Goal: Communication & Community: Answer question/provide support

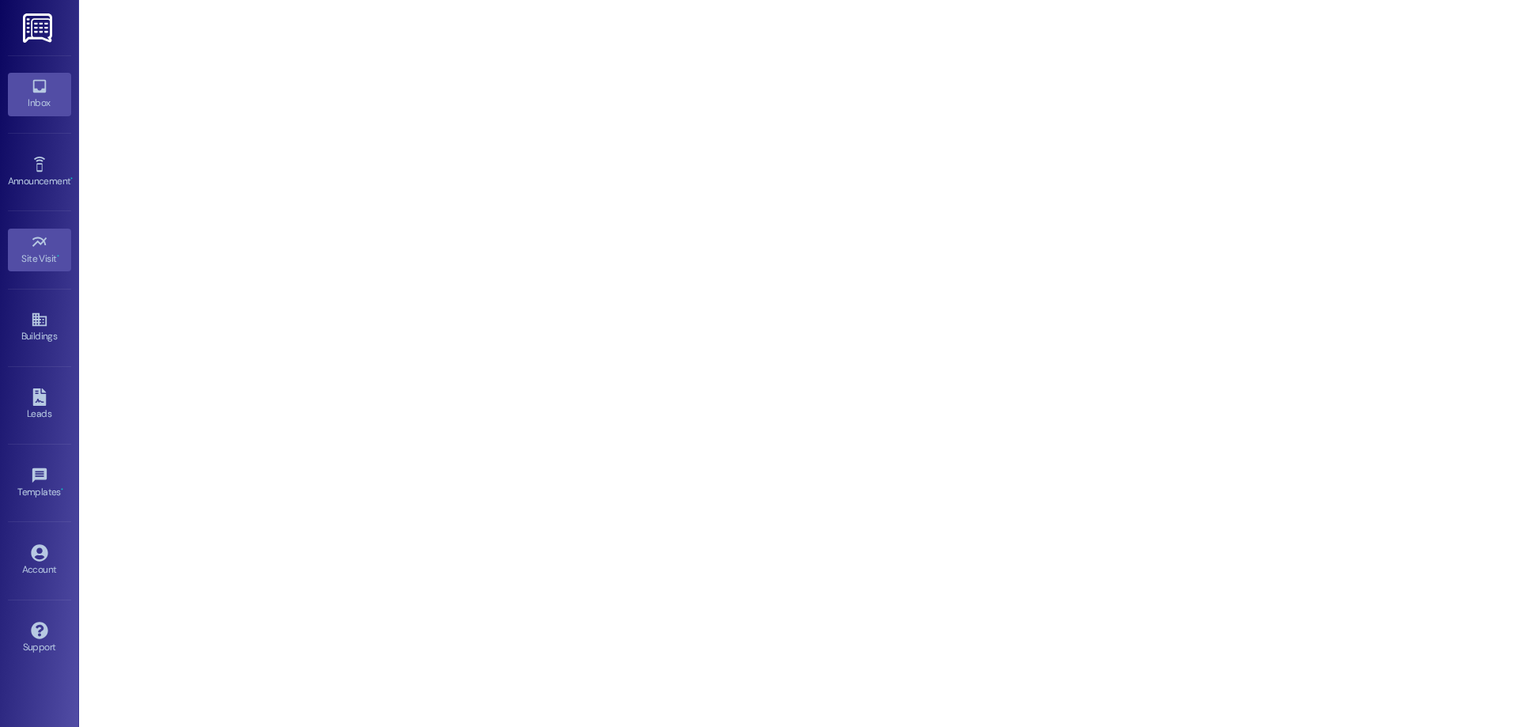
click at [34, 80] on icon at bounding box center [39, 85] width 17 height 17
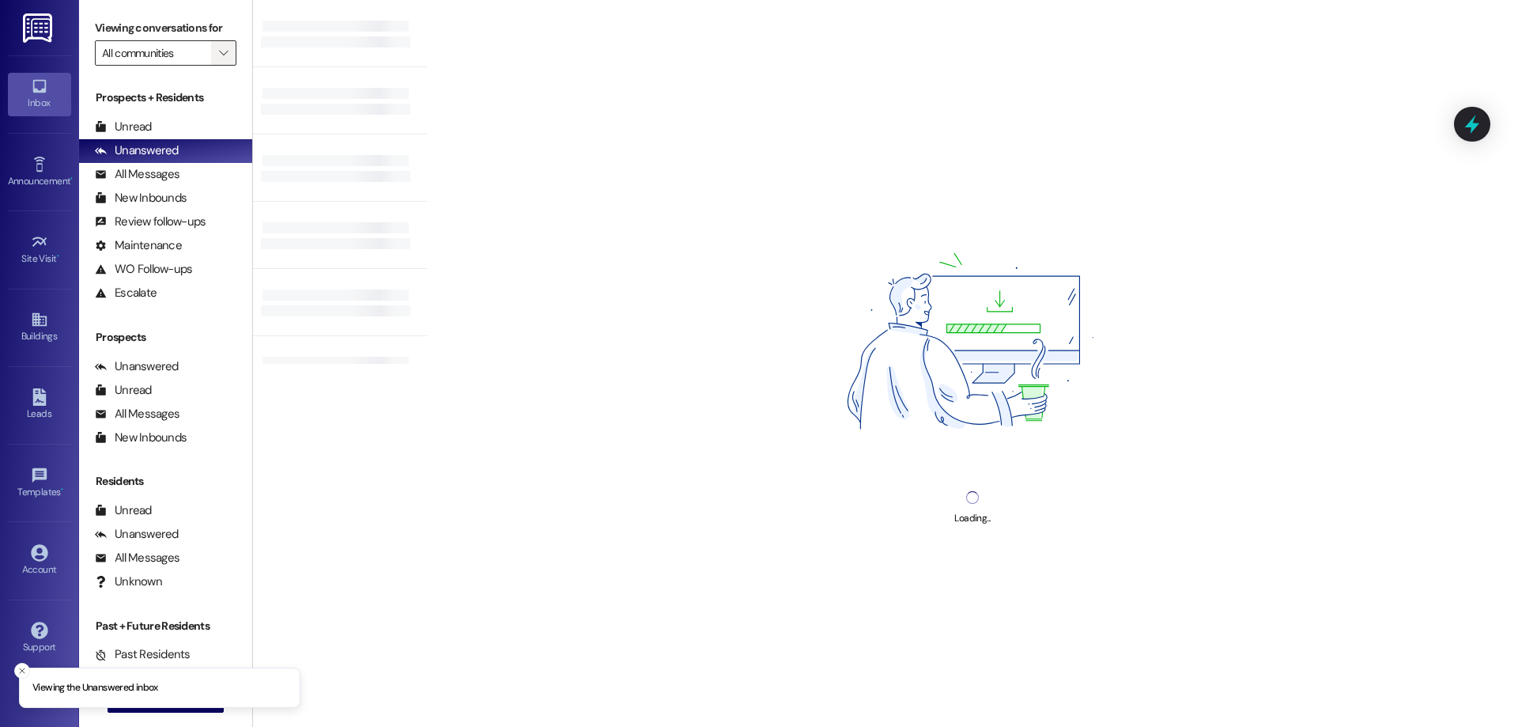
drag, startPoint x: 212, startPoint y: 48, endPoint x: 198, endPoint y: 48, distance: 13.4
click at [219, 48] on icon "" at bounding box center [223, 53] width 9 height 13
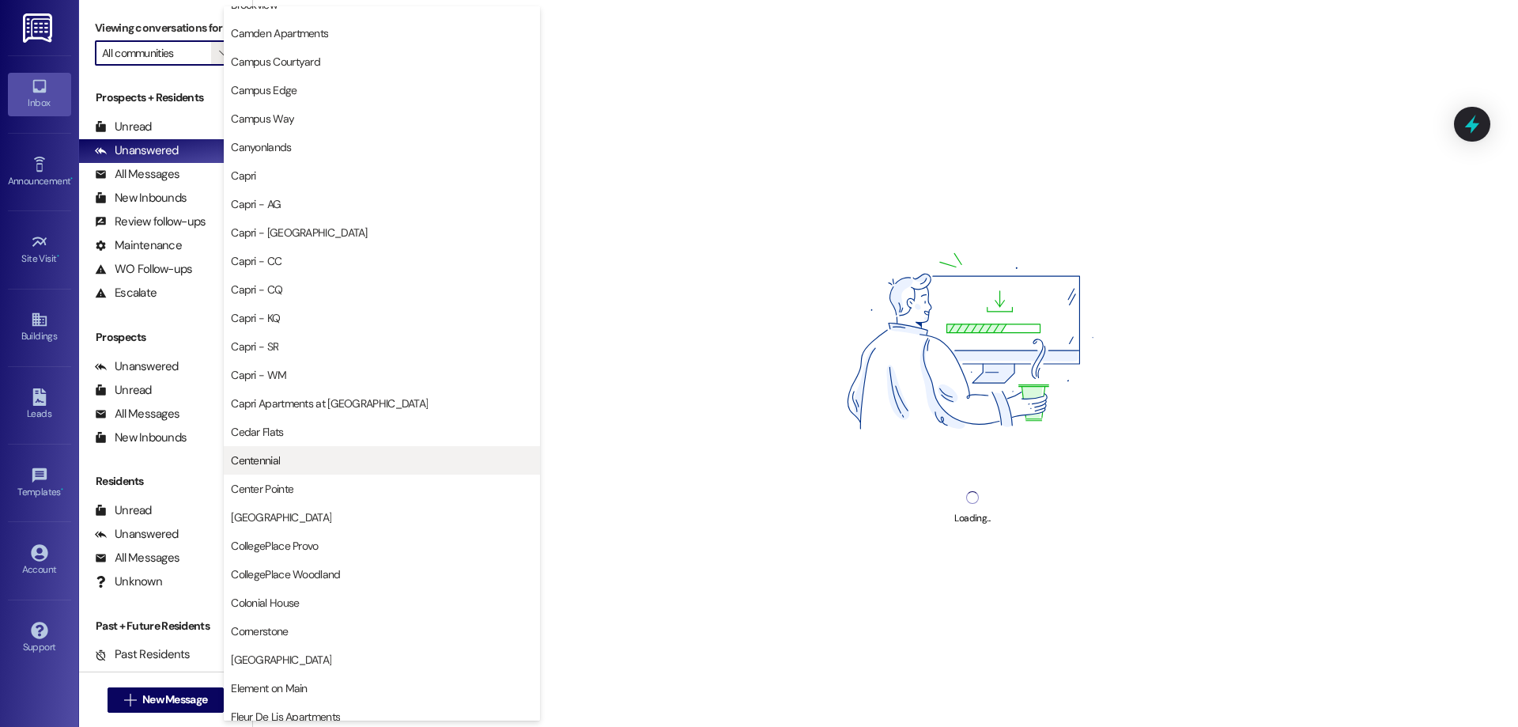
scroll to position [395, 0]
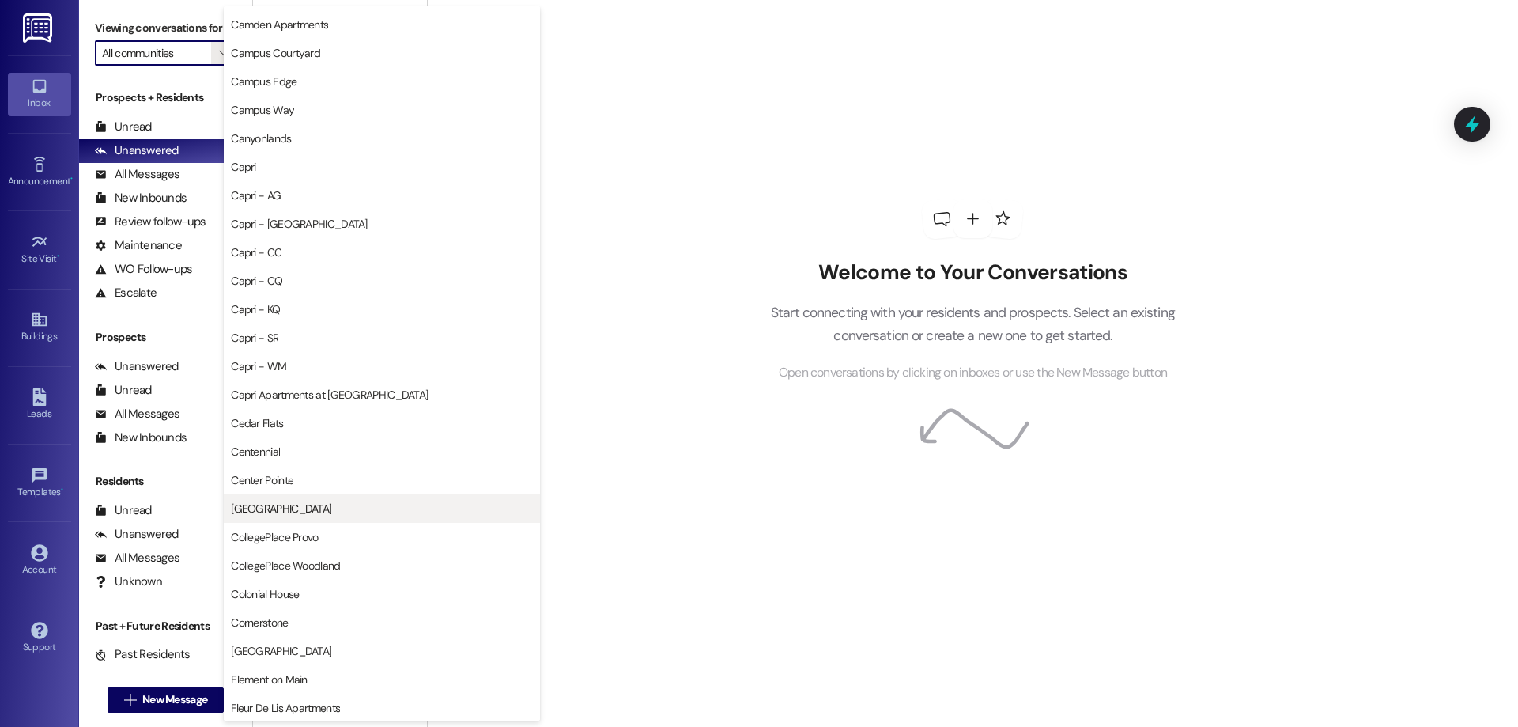
click at [287, 510] on span "[GEOGRAPHIC_DATA]" at bounding box center [382, 509] width 302 height 16
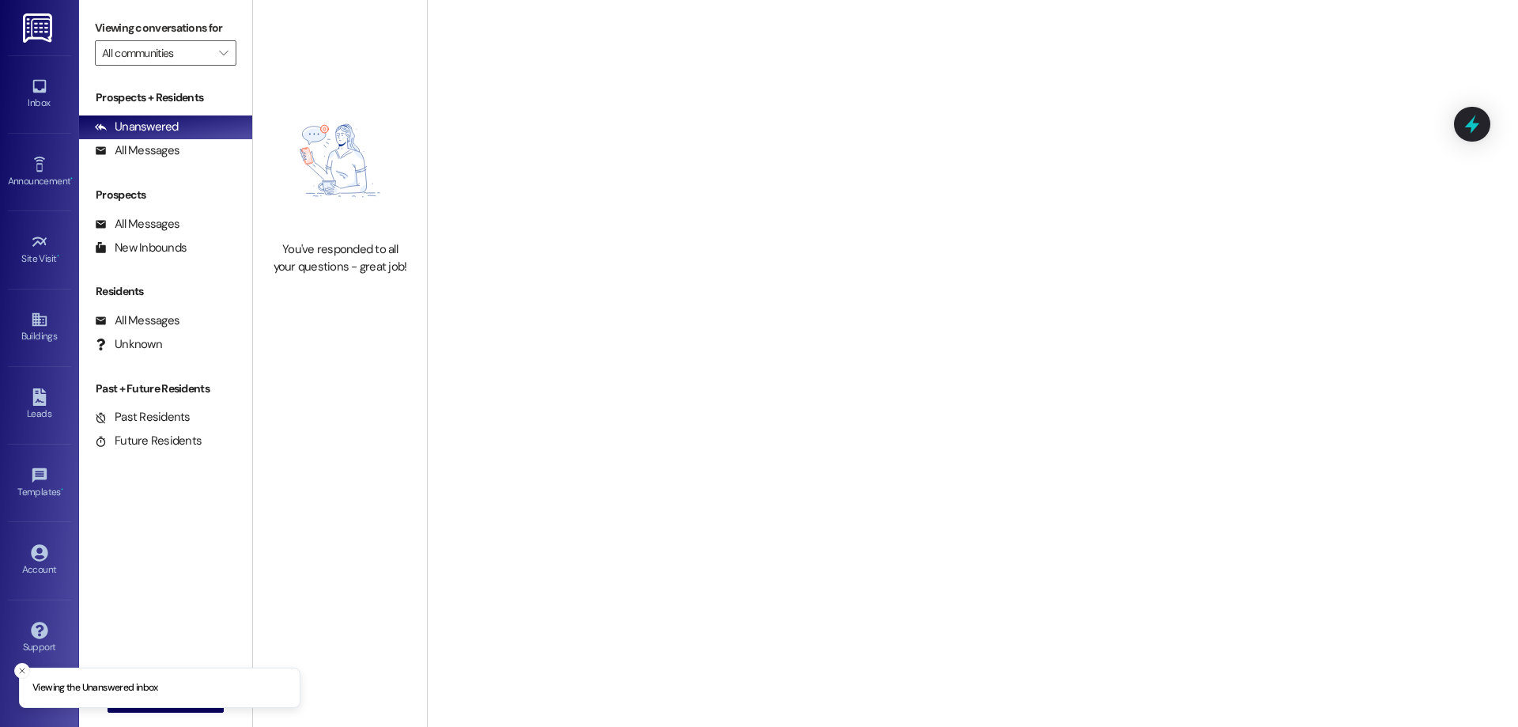
type input "[GEOGRAPHIC_DATA]"
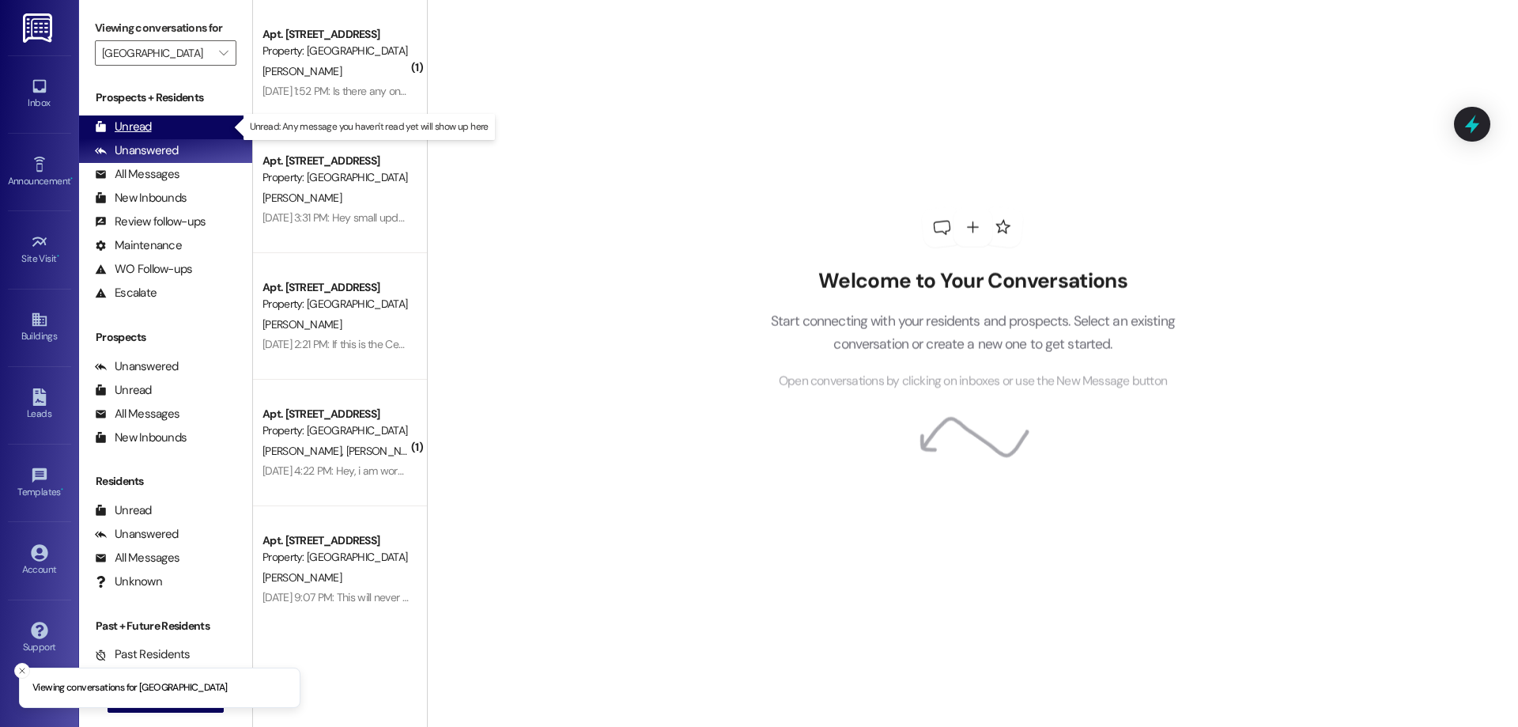
click at [166, 120] on div "Unread (0)" at bounding box center [165, 127] width 173 height 24
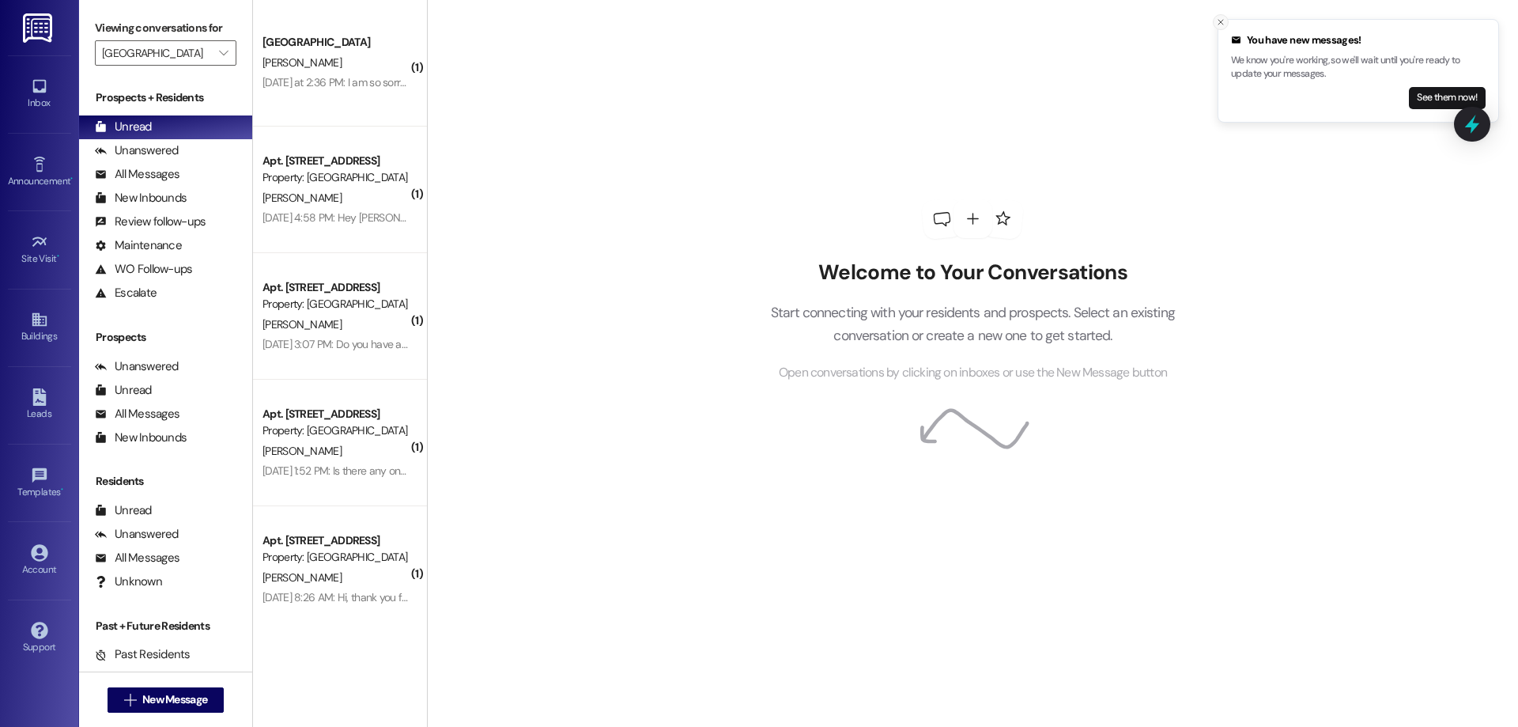
click at [1223, 14] on button "Close toast" at bounding box center [1221, 22] width 16 height 16
